Goal: Task Accomplishment & Management: Use online tool/utility

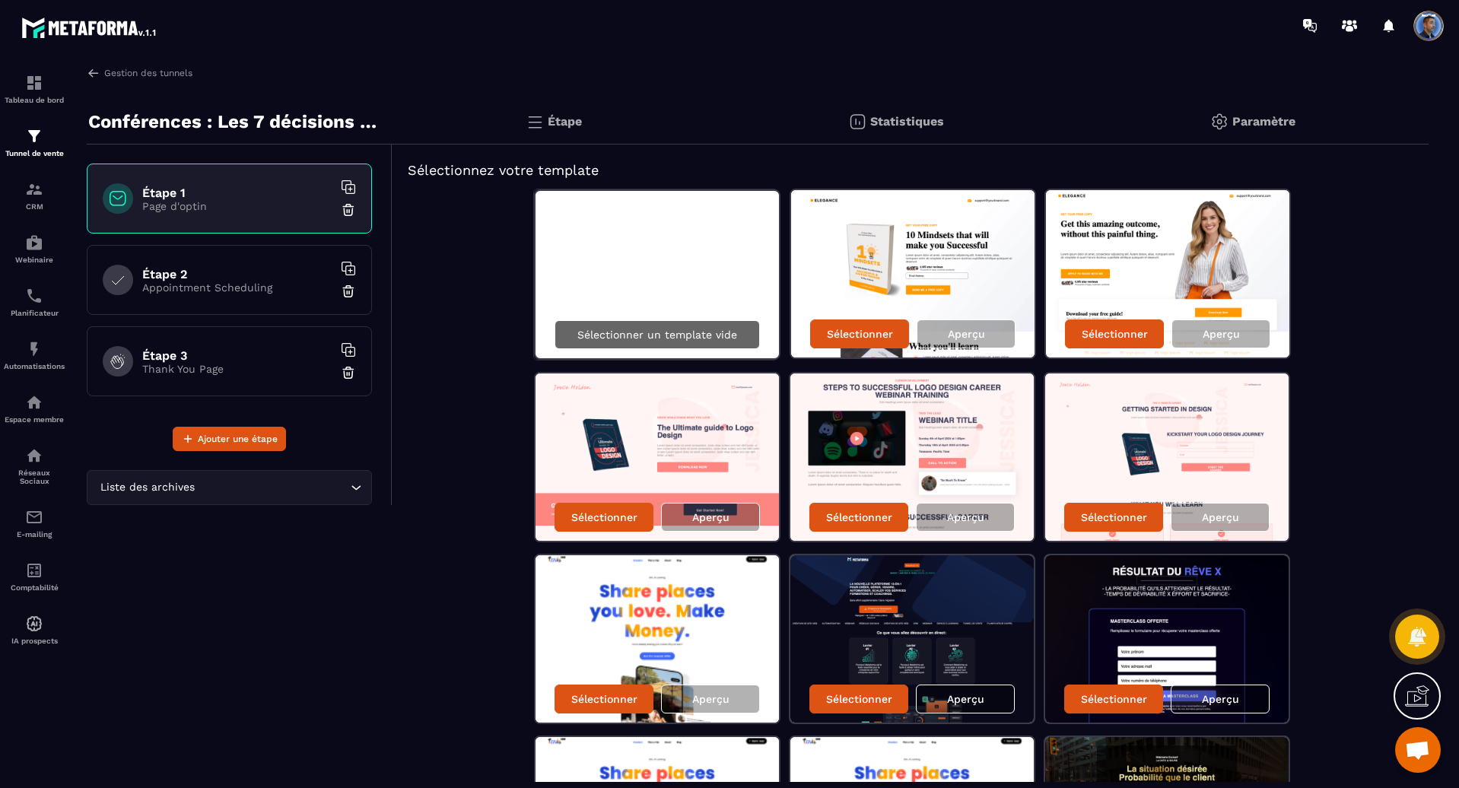
click at [622, 336] on p "Sélectionner un template vide" at bounding box center [657, 335] width 160 height 12
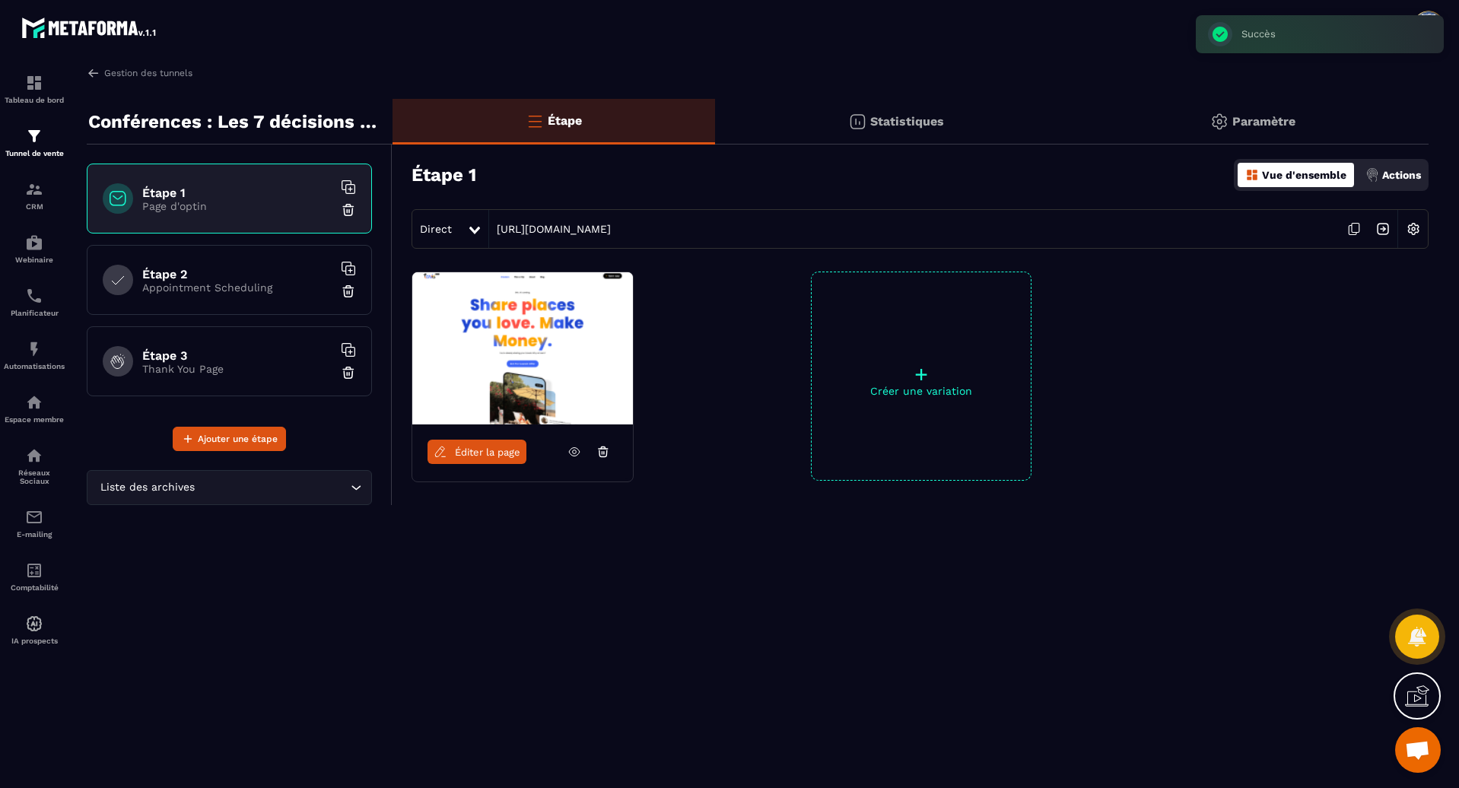
click at [504, 454] on span "Éditer la page" at bounding box center [487, 452] width 65 height 11
